Goal: Transaction & Acquisition: Obtain resource

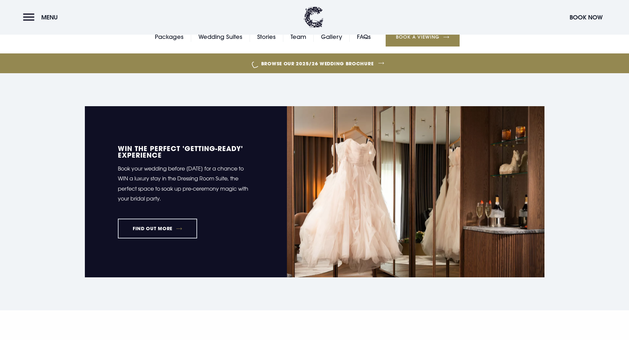
scroll to position [231, 0]
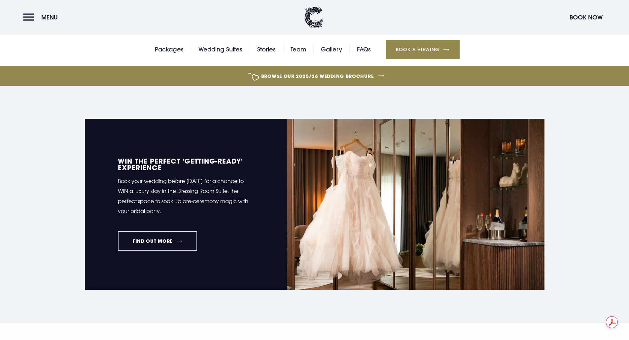
click at [161, 244] on link "FIND OUT MORE" at bounding box center [158, 241] width 80 height 20
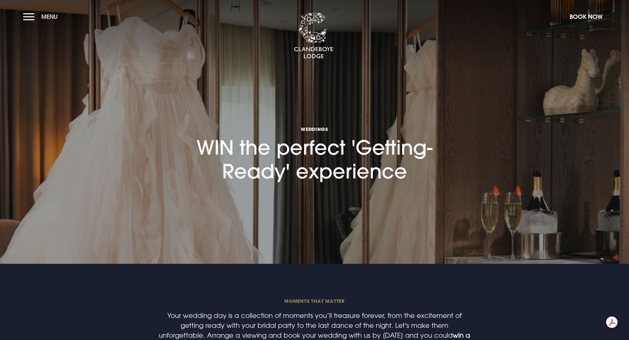
click at [30, 15] on button "Menu" at bounding box center [42, 17] width 38 height 14
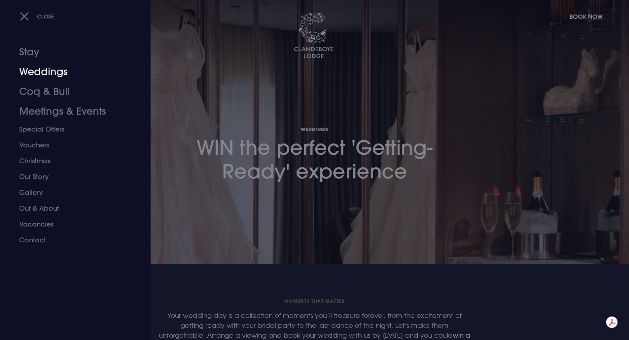
click at [48, 71] on link "Weddings" at bounding box center [71, 72] width 104 height 20
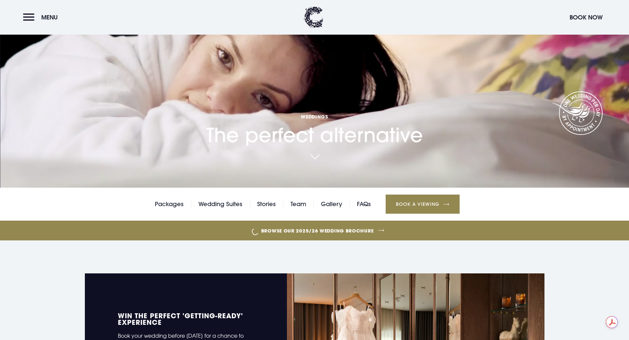
scroll to position [99, 0]
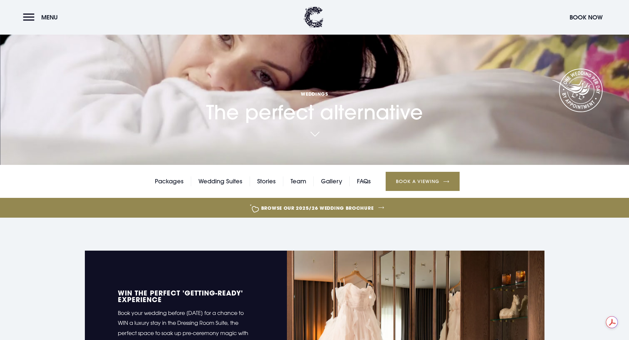
click at [358, 211] on link "Browse our 2025/26 wedding brochure" at bounding box center [317, 208] width 1371 height 25
